Goal: Information Seeking & Learning: Learn about a topic

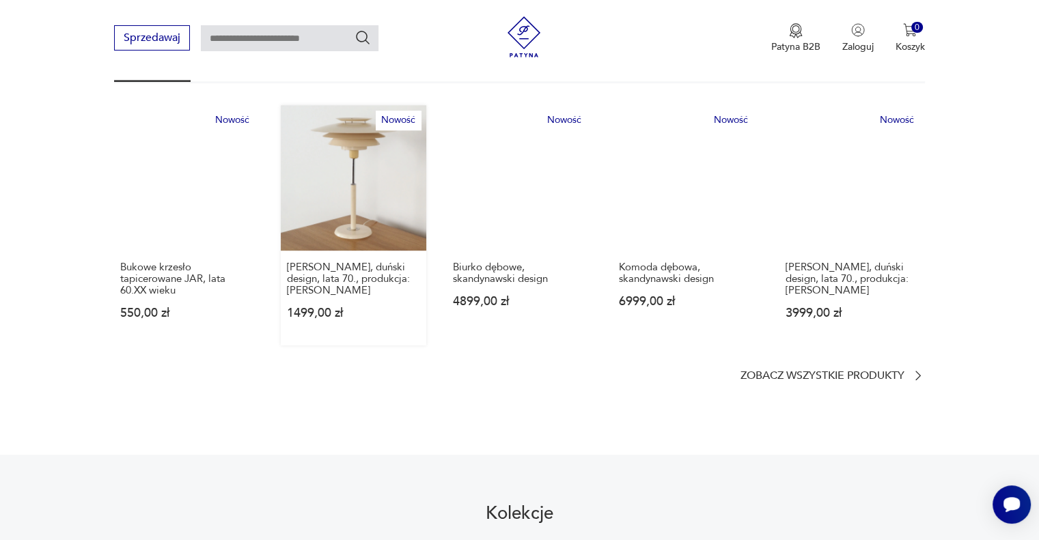
scroll to position [751, 0]
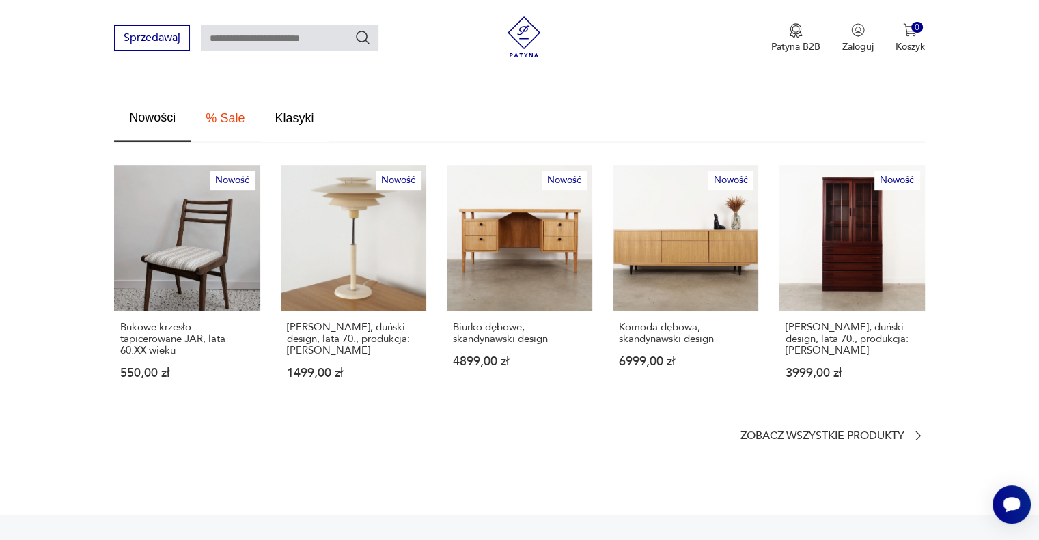
click at [295, 112] on span "Klasyki" at bounding box center [294, 118] width 39 height 12
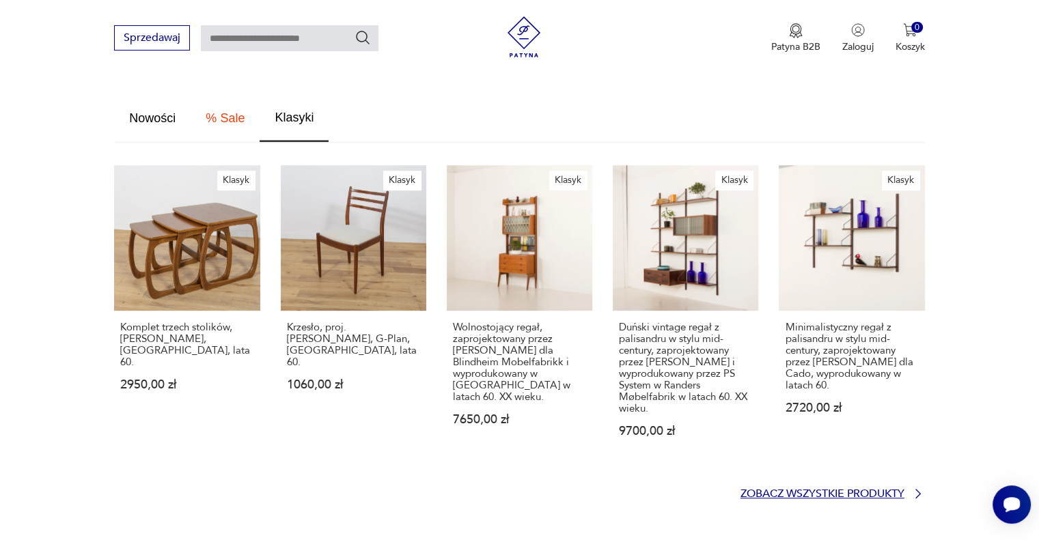
click at [858, 490] on p "Zobacz wszystkie produkty" at bounding box center [823, 494] width 164 height 9
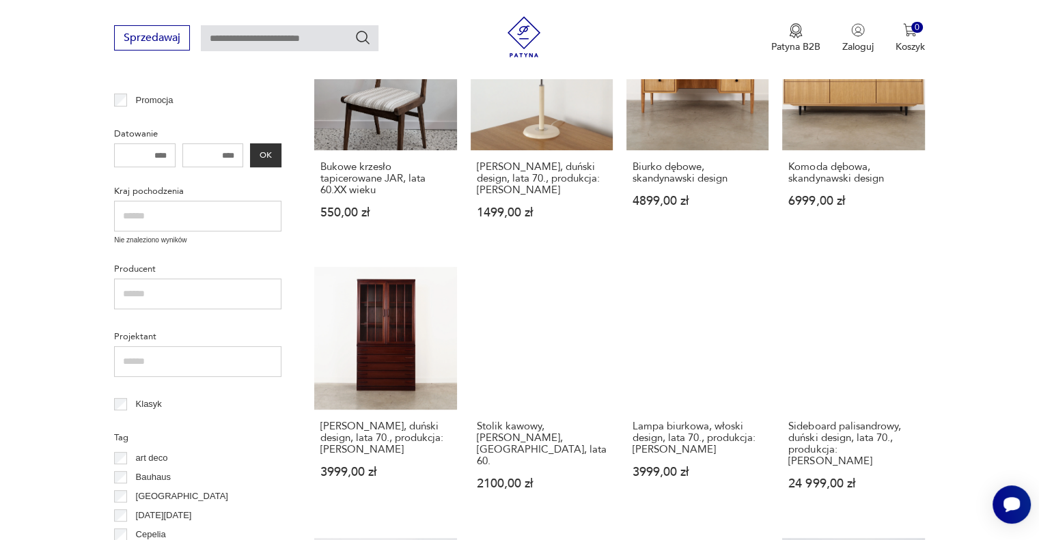
scroll to position [61, 0]
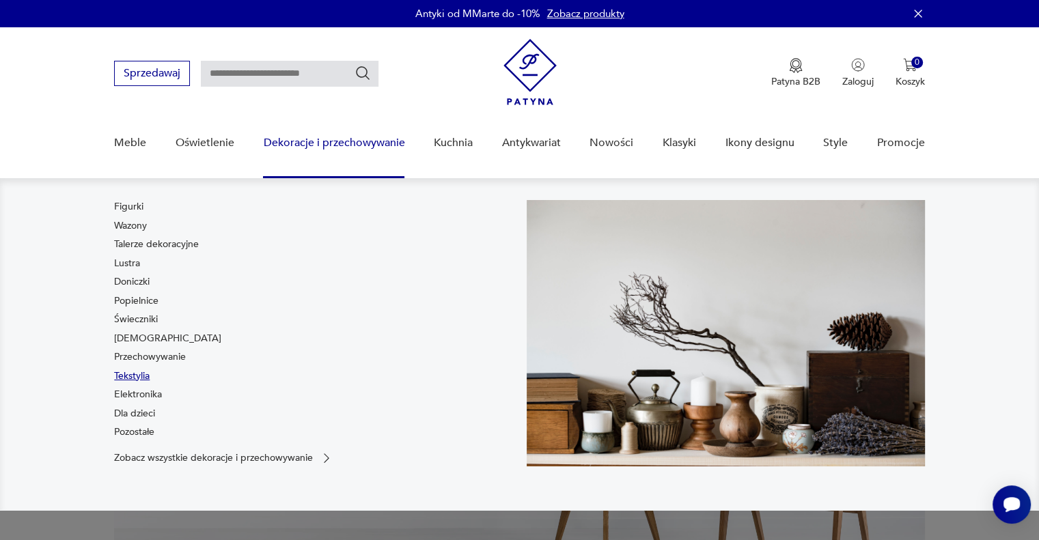
click at [139, 374] on link "Tekstylia" at bounding box center [132, 377] width 36 height 14
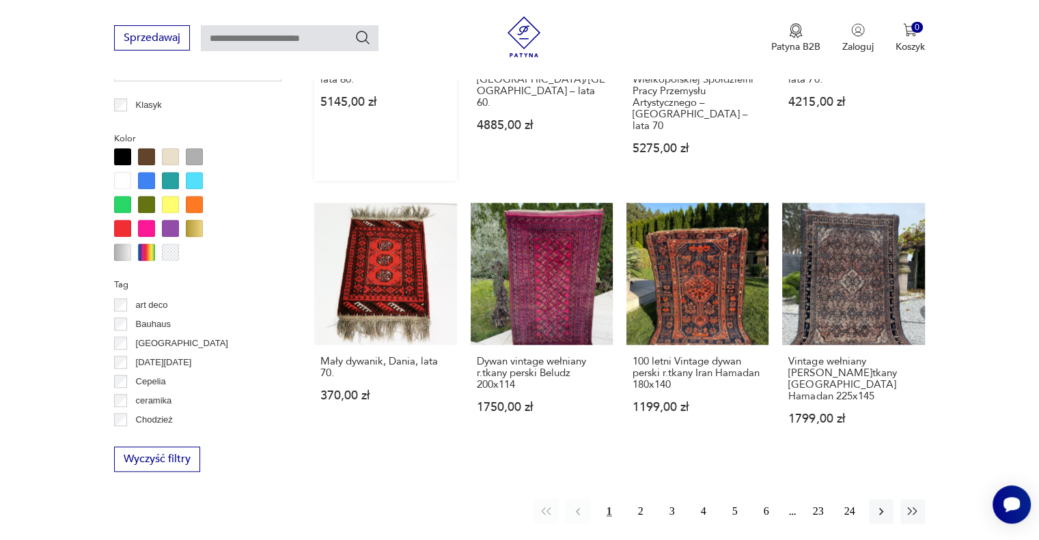
scroll to position [1318, 0]
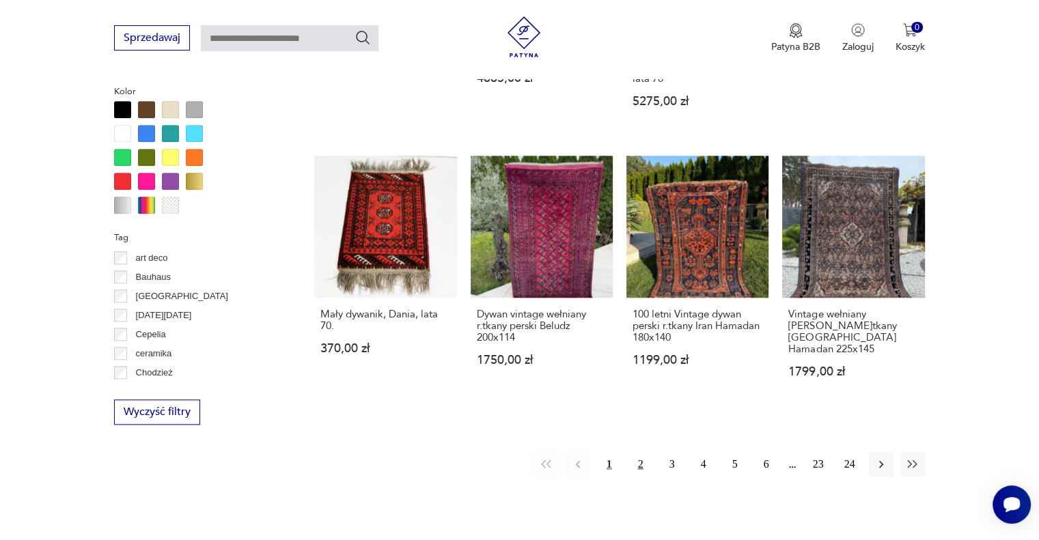
click at [635, 452] on button "2" at bounding box center [641, 464] width 25 height 25
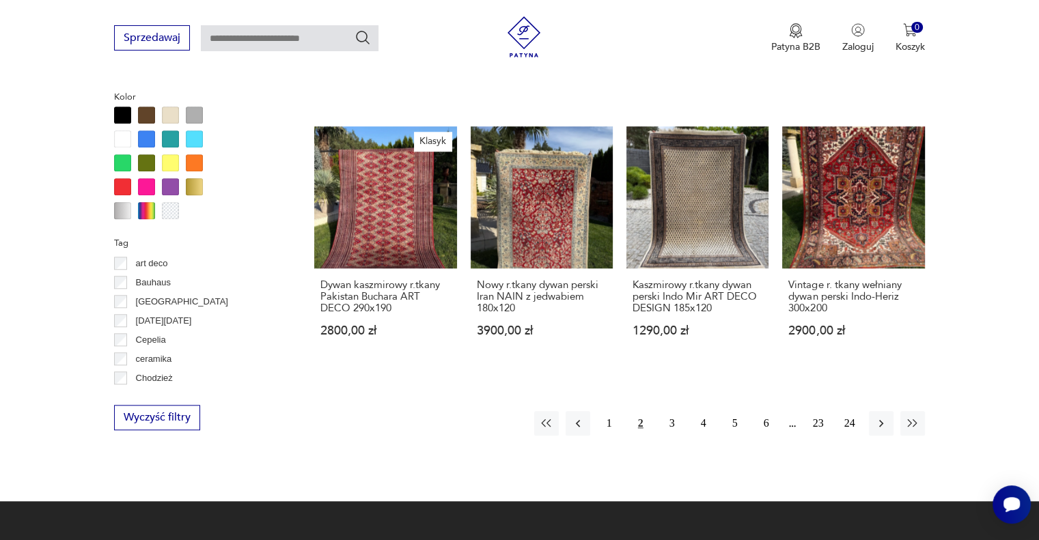
scroll to position [1318, 0]
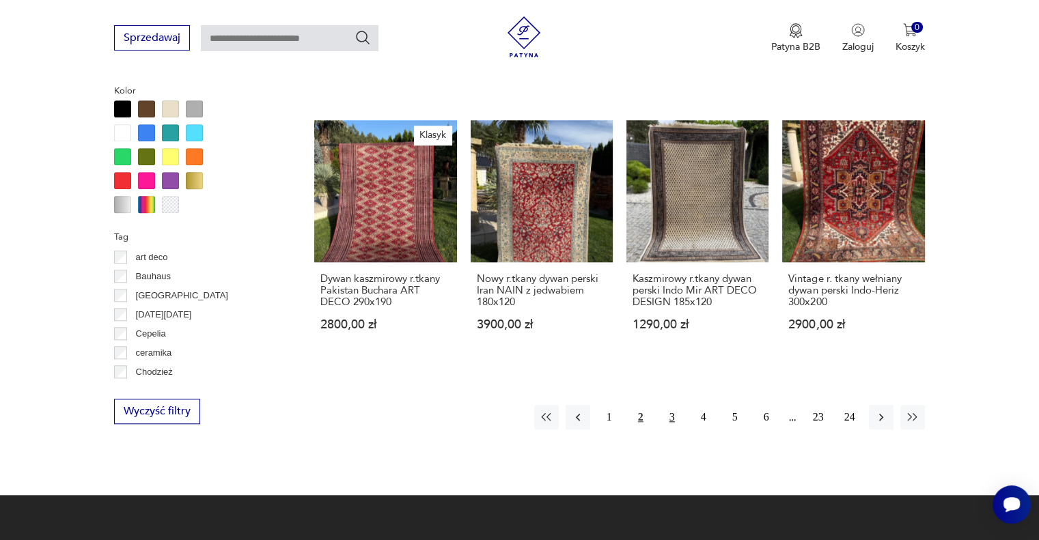
click at [672, 405] on button "3" at bounding box center [672, 417] width 25 height 25
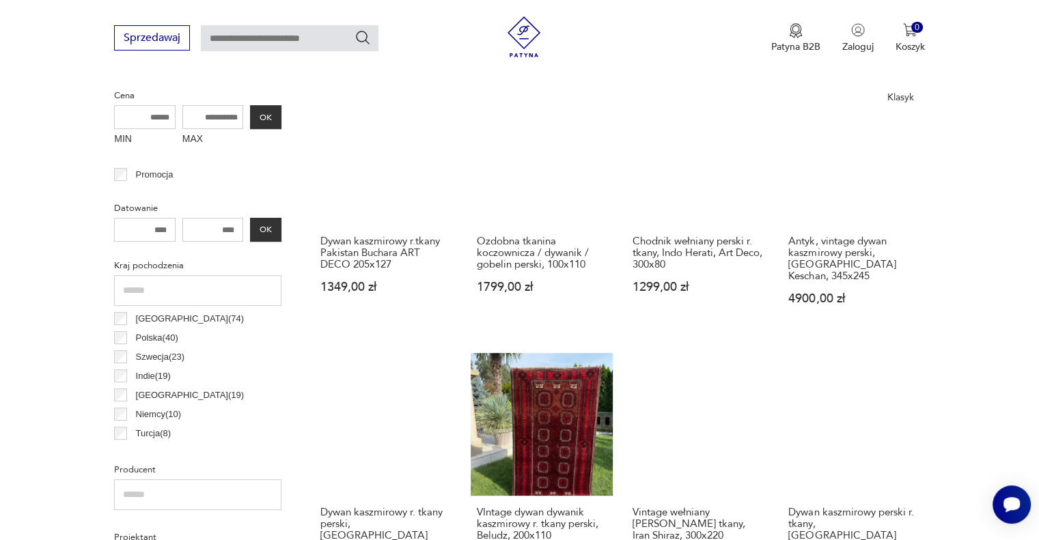
scroll to position [567, 0]
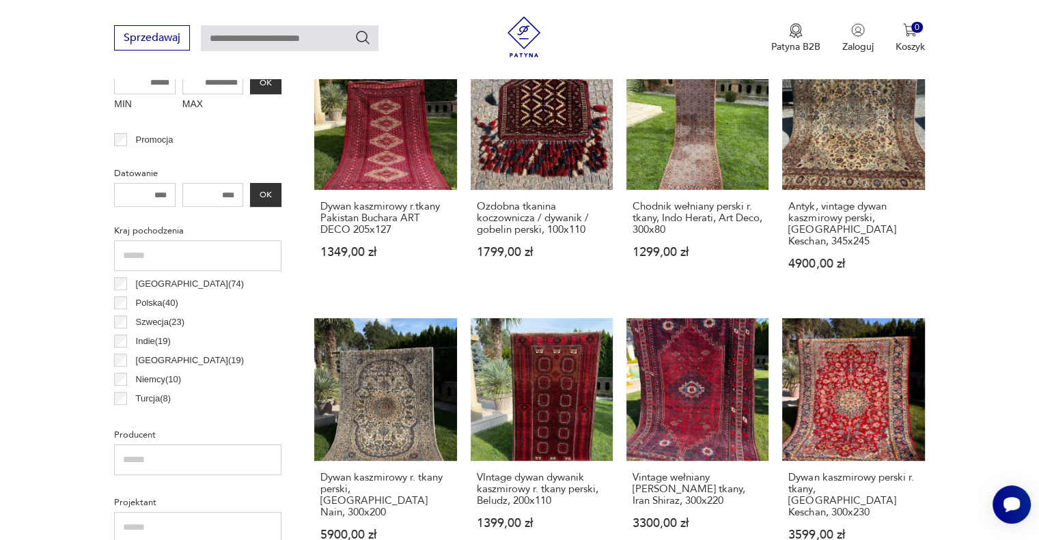
click at [154, 301] on p "Polska ( 40 )" at bounding box center [157, 303] width 42 height 15
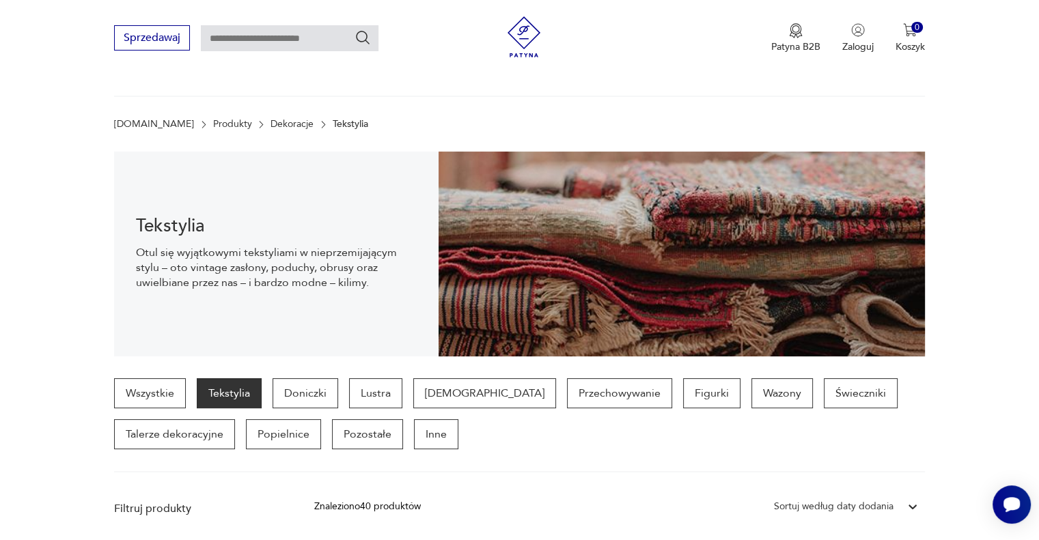
scroll to position [20, 0]
